Goal: Information Seeking & Learning: Learn about a topic

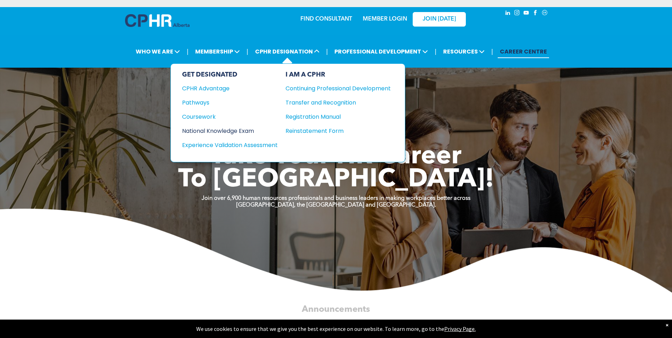
click at [208, 130] on div "National Knowledge Exam" at bounding box center [225, 130] width 86 height 9
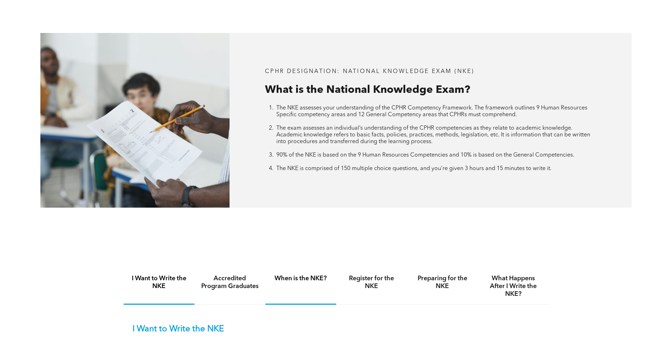
scroll to position [390, 0]
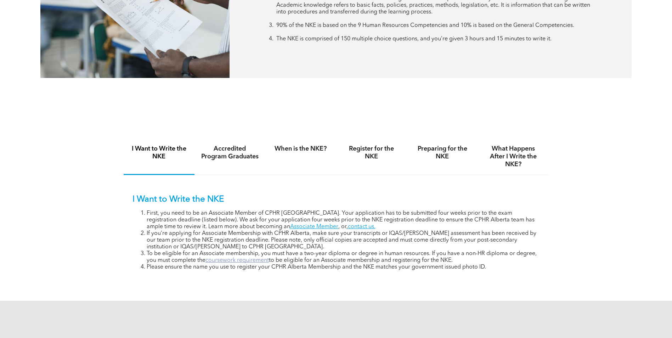
click at [239, 260] on link "coursework requirement" at bounding box center [236, 260] width 63 height 6
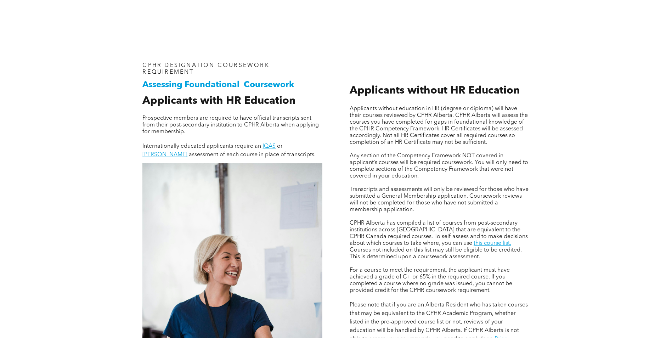
scroll to position [638, 0]
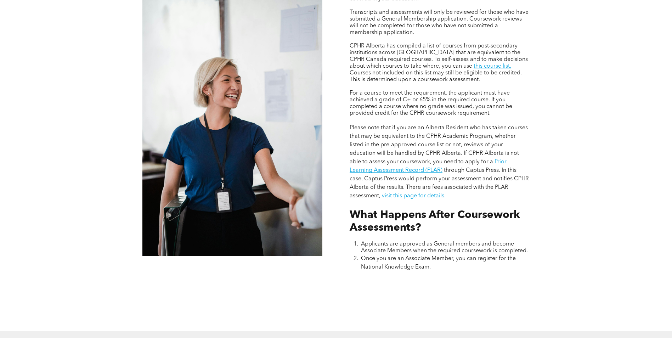
drag, startPoint x: 150, startPoint y: 186, endPoint x: 97, endPoint y: 195, distance: 53.5
click at [97, 195] on div "Assessing Foundational Coursework CPHR DESIGNATION COURSEWORK REQUIREMENT Appli…" at bounding box center [336, 92] width 672 height 478
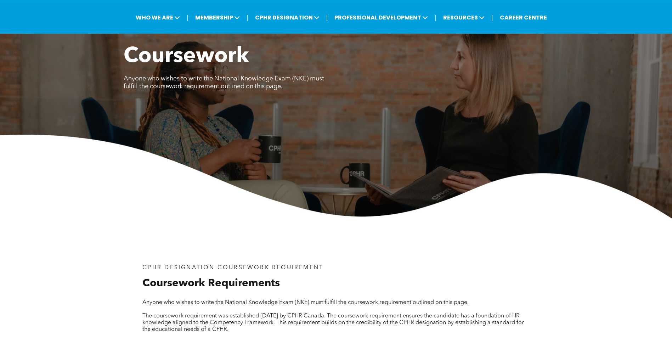
scroll to position [0, 0]
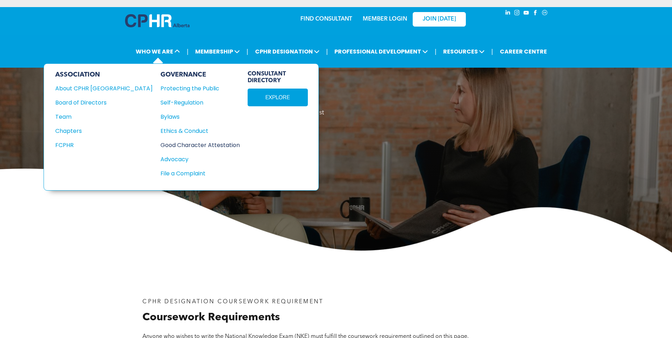
click at [186, 144] on div "Good Character Attestation" at bounding box center [196, 145] width 72 height 9
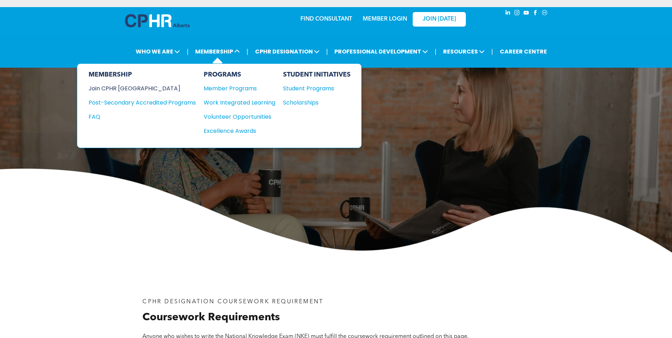
click at [118, 88] on div "Join CPHR [GEOGRAPHIC_DATA]" at bounding box center [137, 88] width 97 height 9
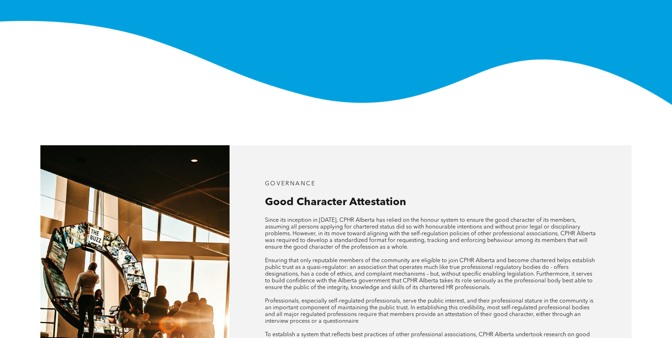
scroll to position [142, 0]
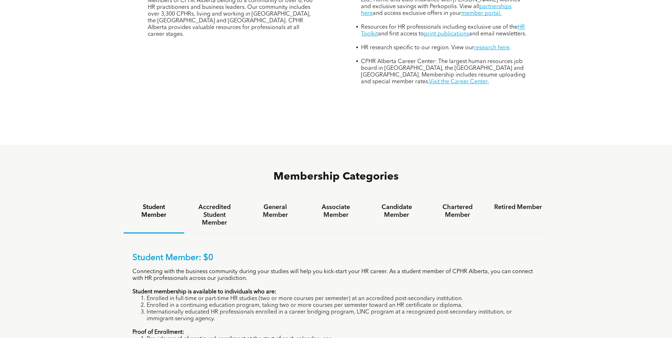
scroll to position [390, 0]
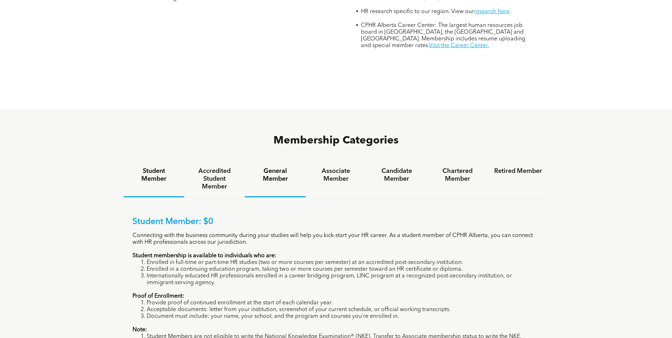
click at [292, 167] on h4 "General Member" at bounding box center [275, 175] width 48 height 16
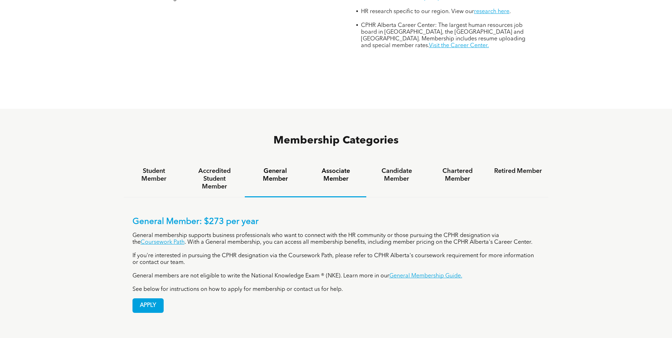
click at [335, 167] on h4 "Associate Member" at bounding box center [336, 175] width 48 height 16
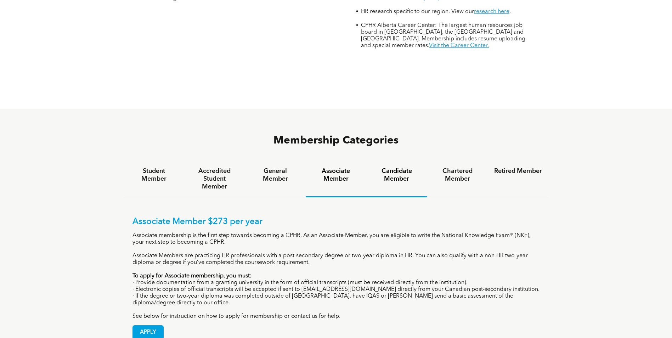
click at [401, 167] on h4 "Candidate Member" at bounding box center [397, 175] width 48 height 16
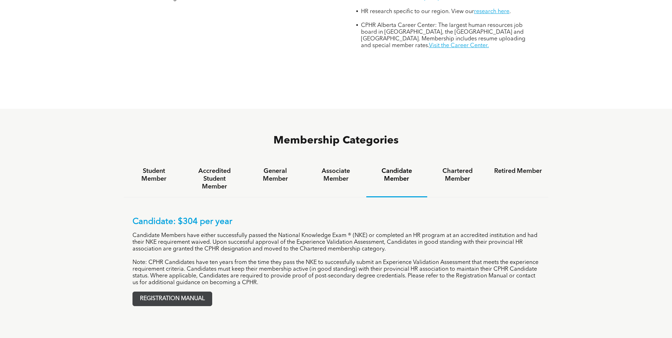
click at [158, 292] on span "REGISTRATION MANUAL" at bounding box center [172, 299] width 79 height 14
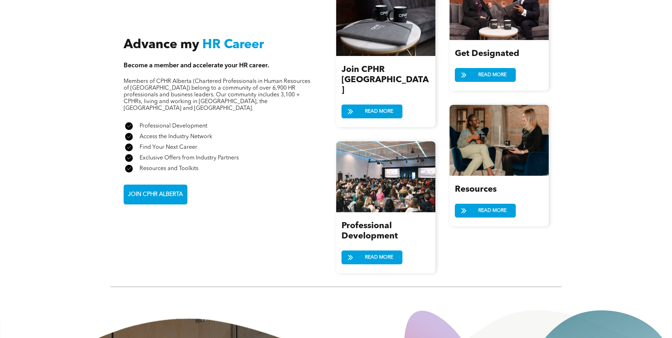
scroll to position [779, 0]
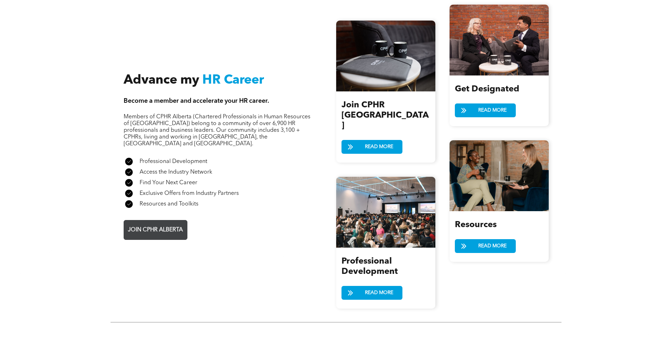
click at [143, 223] on span "JOIN CPHR ALBERTA" at bounding box center [155, 230] width 60 height 14
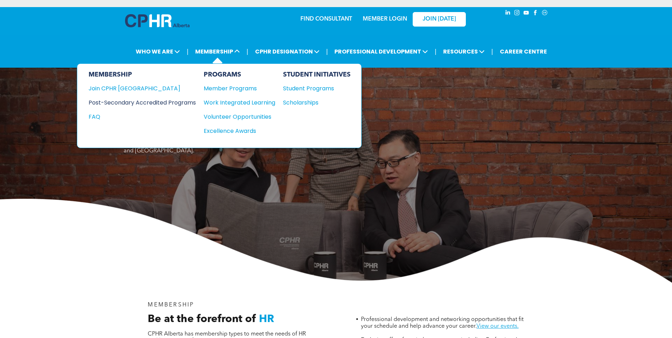
click at [165, 100] on div "Post-Secondary Accredited Programs" at bounding box center [137, 102] width 97 height 9
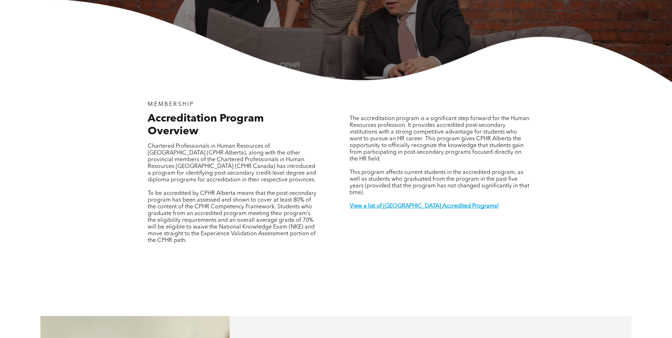
scroll to position [177, 0]
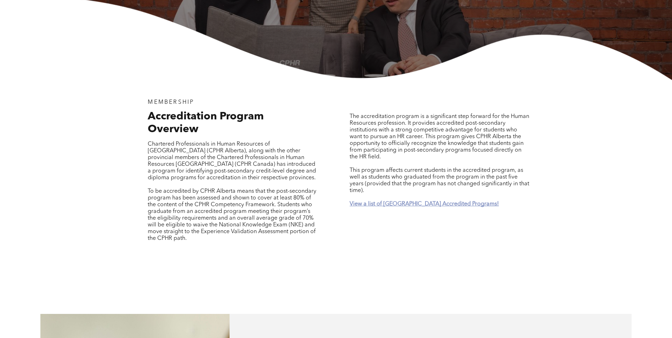
click at [419, 201] on strong "View a list of Alberta Accredited Programs!" at bounding box center [424, 204] width 149 height 6
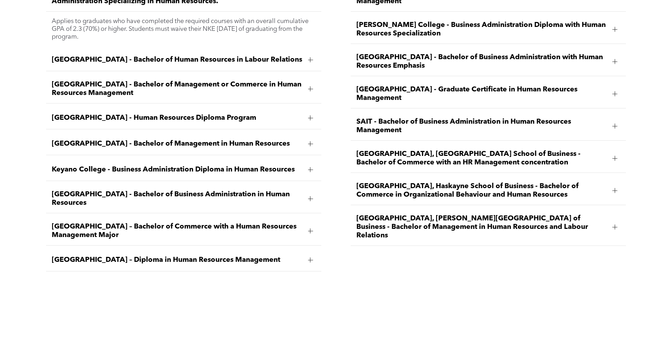
scroll to position [1114, 0]
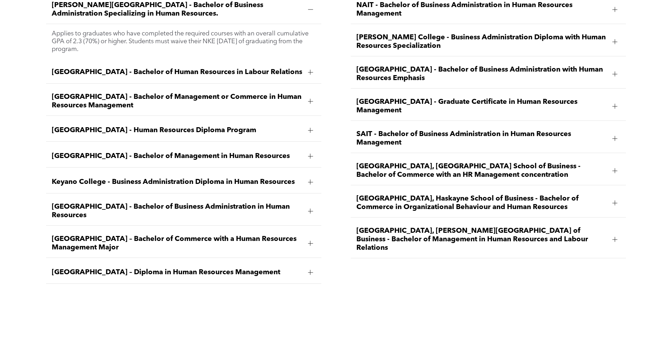
click at [616, 168] on div at bounding box center [614, 170] width 5 height 5
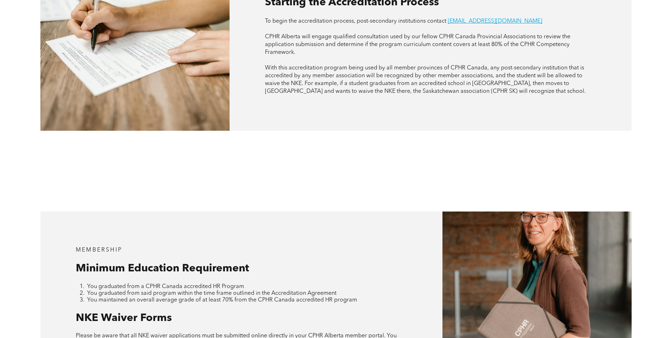
scroll to position [618, 0]
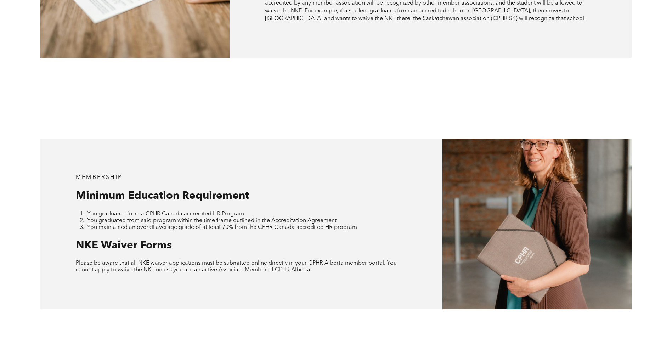
click at [322, 211] on li "You graduated from a CPHR Canada accredited HR Program" at bounding box center [247, 214] width 320 height 7
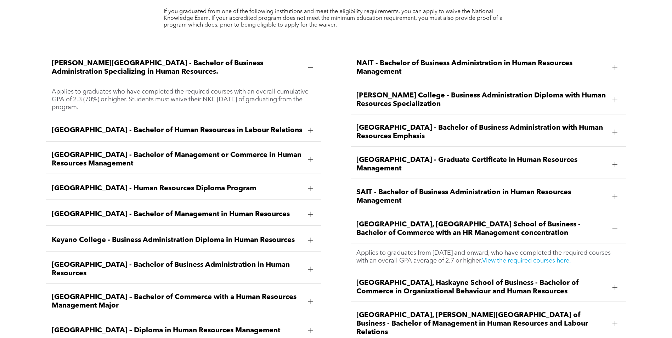
scroll to position [992, 0]
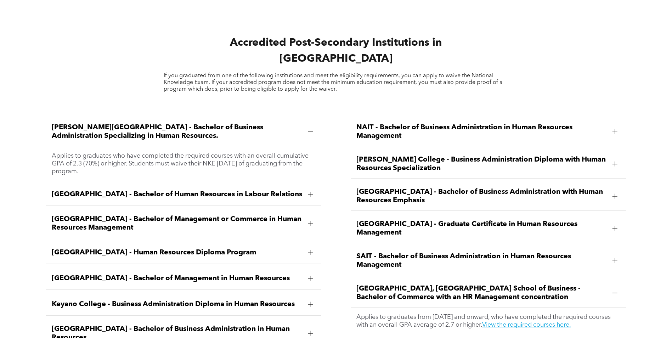
click at [225, 242] on div "Bow Valley College - Human Resources Diploma Program" at bounding box center [184, 253] width 276 height 22
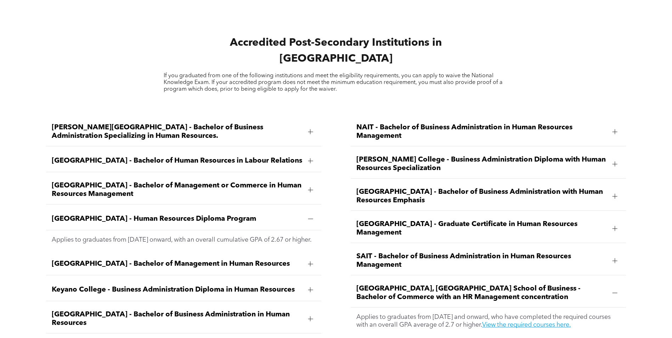
click at [240, 215] on span "Bow Valley College - Human Resources Diploma Program" at bounding box center [177, 219] width 251 height 9
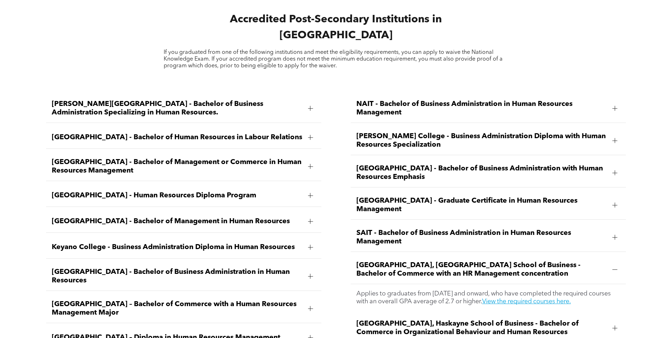
scroll to position [1027, 0]
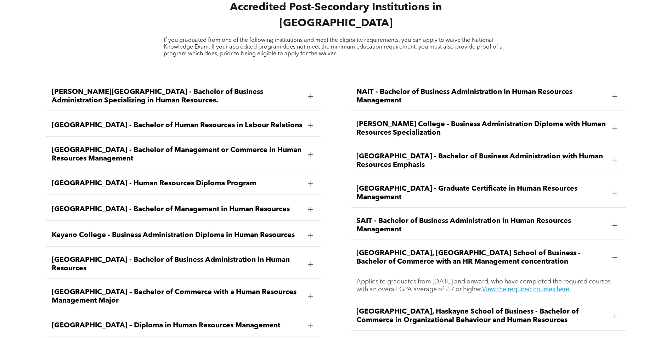
click at [80, 205] on span "Concordia University of Edmonton - Bachelor of Management in Human Resources" at bounding box center [177, 209] width 251 height 9
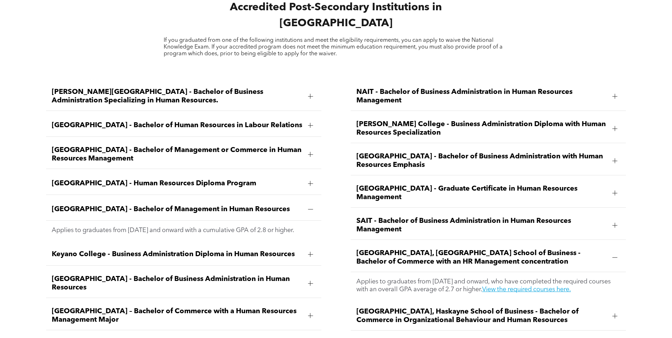
click at [80, 205] on span "Concordia University of Edmonton - Bachelor of Management in Human Resources" at bounding box center [177, 209] width 251 height 9
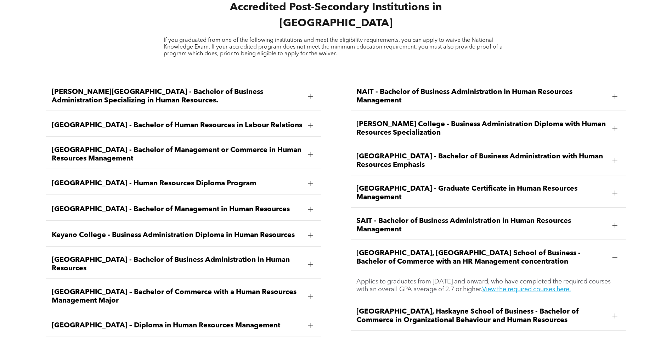
click at [11, 149] on div "Ambrose University - Bachelor of Business Administration Specializing in Human …" at bounding box center [336, 233] width 672 height 327
